Goal: Task Accomplishment & Management: Manage account settings

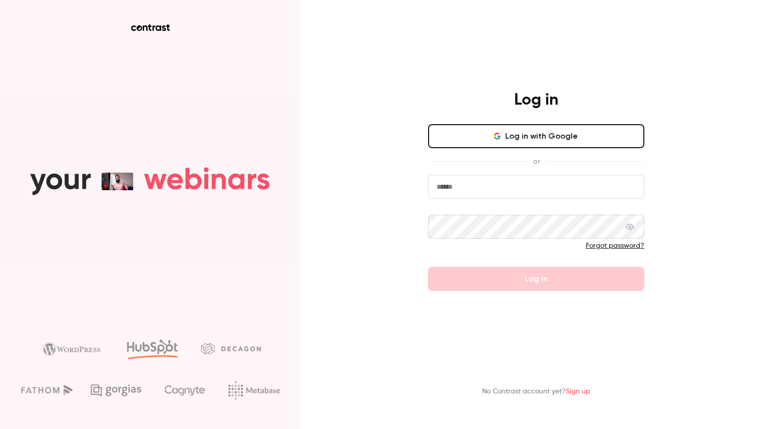
type input "**********"
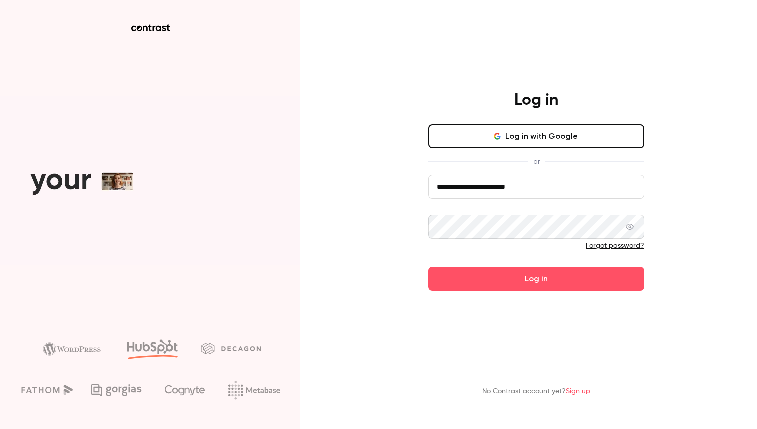
click at [477, 242] on div "Forgot password?" at bounding box center [536, 246] width 216 height 10
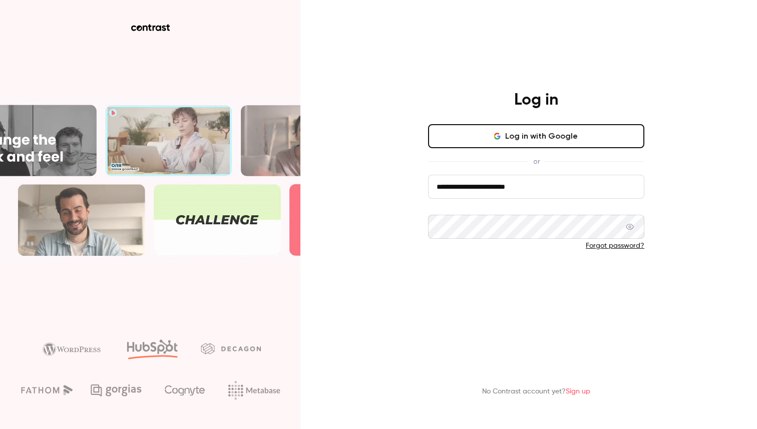
click at [467, 279] on button "Log in" at bounding box center [536, 279] width 216 height 24
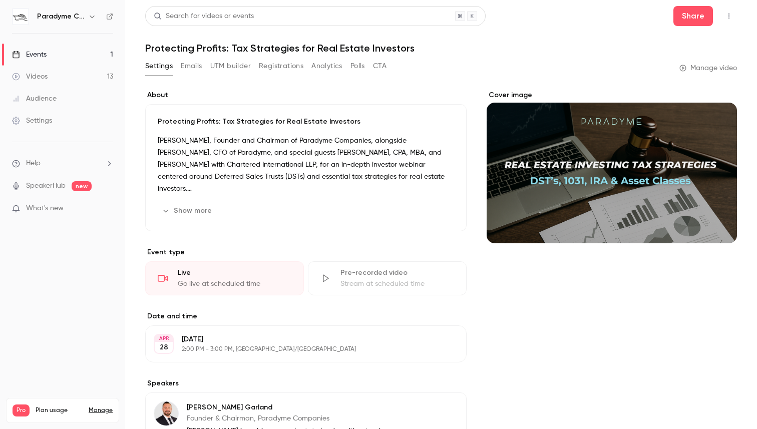
click at [53, 57] on link "Events 1" at bounding box center [62, 55] width 125 height 22
